Goal: Task Accomplishment & Management: Complete application form

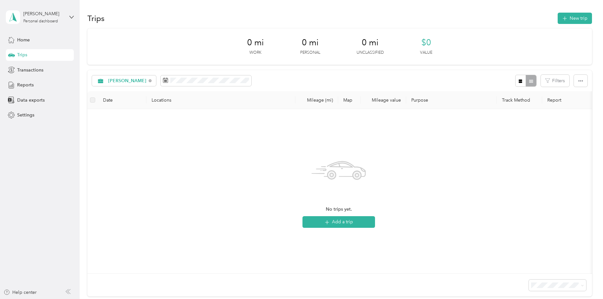
click at [25, 55] on span "Trips" at bounding box center [22, 55] width 10 height 7
click at [26, 88] on div "Reports" at bounding box center [40, 85] width 68 height 12
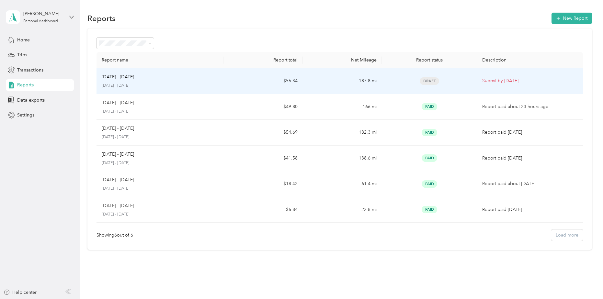
click at [127, 79] on p "[DATE] - [DATE]" at bounding box center [118, 77] width 32 height 7
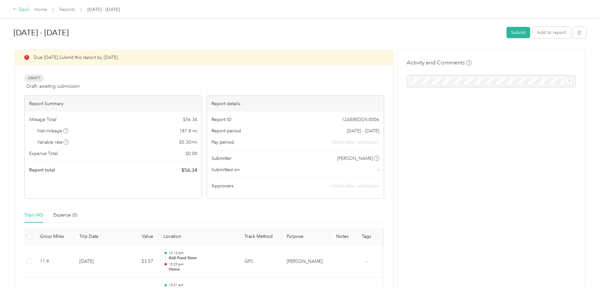
click at [21, 7] on div "Back" at bounding box center [21, 10] width 17 height 8
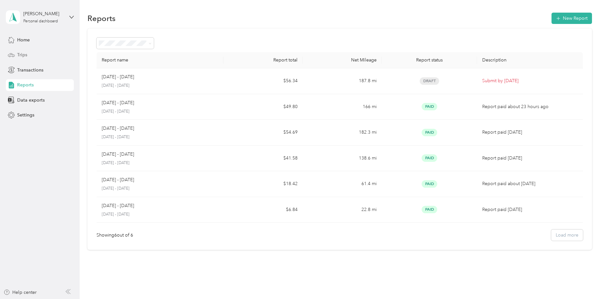
click at [19, 51] on div "Trips" at bounding box center [40, 55] width 68 height 12
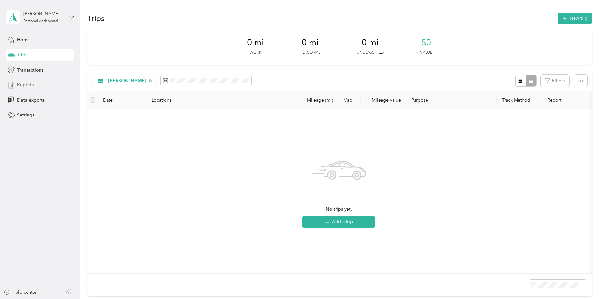
click at [22, 85] on span "Reports" at bounding box center [25, 85] width 17 height 7
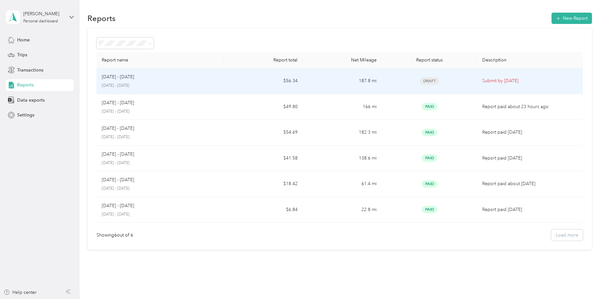
click at [121, 76] on p "[DATE] - [DATE]" at bounding box center [118, 77] width 32 height 7
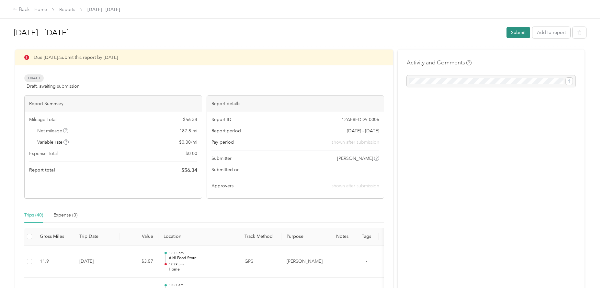
click at [515, 32] on button "Submit" at bounding box center [519, 32] width 24 height 11
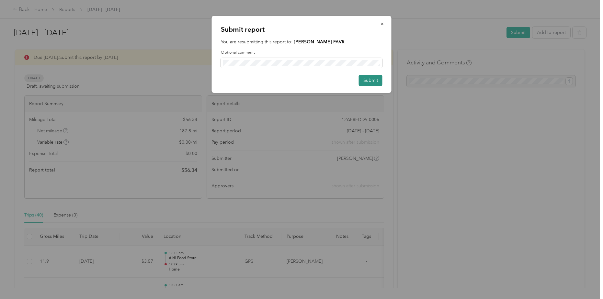
click at [365, 77] on button "Submit" at bounding box center [371, 80] width 24 height 11
